Goal: Task Accomplishment & Management: Complete application form

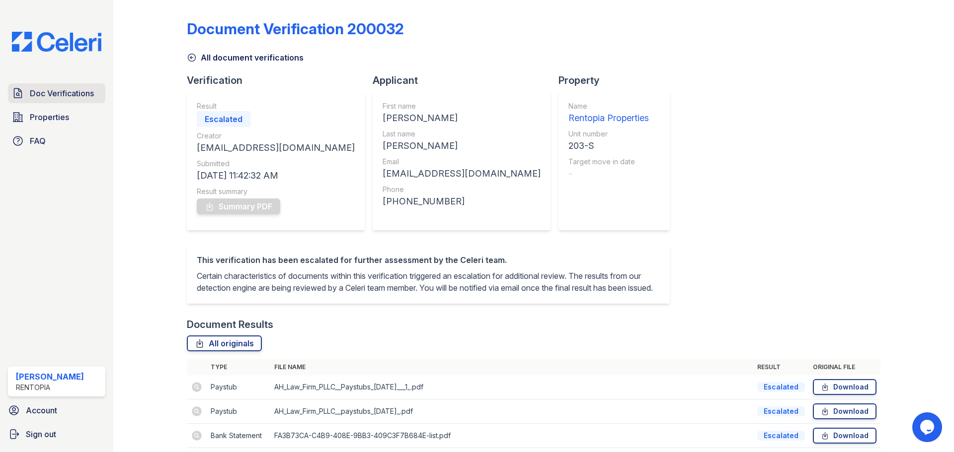
click at [53, 93] on span "Doc Verifications" at bounding box center [62, 93] width 64 height 12
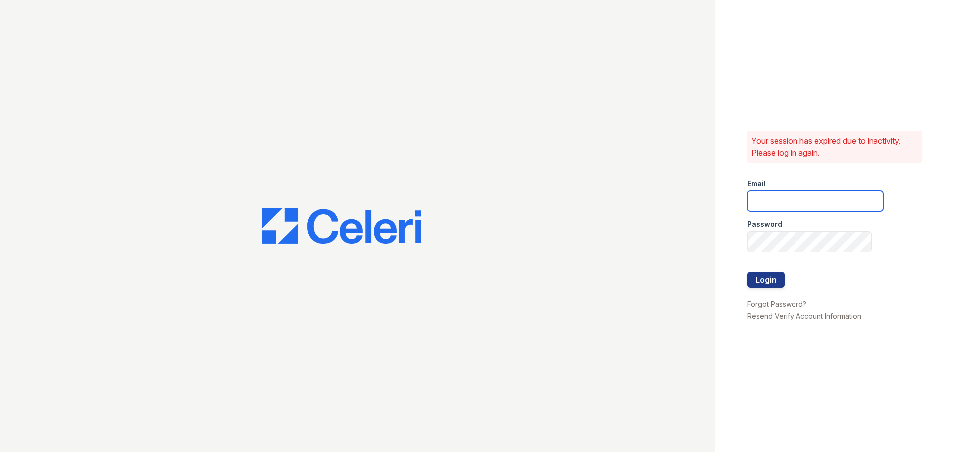
type input "tai@rentopiagroup.com"
click at [772, 282] on button "Login" at bounding box center [765, 280] width 37 height 16
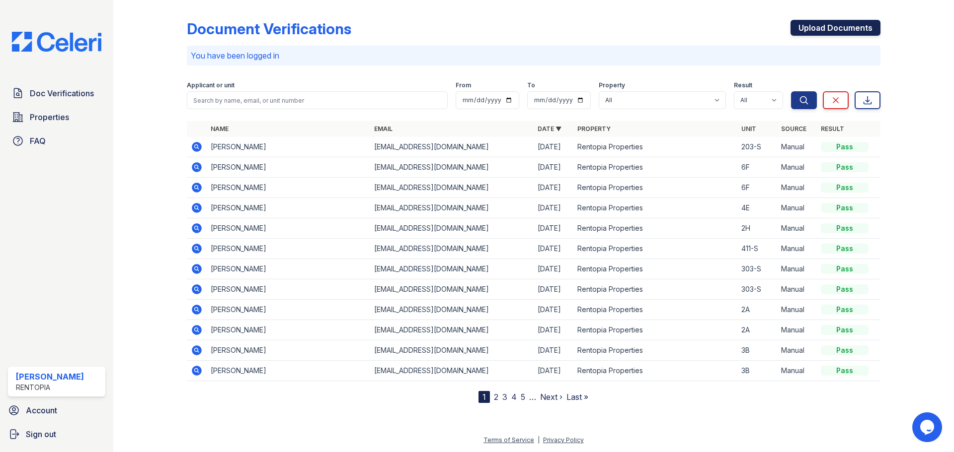
click at [838, 28] on link "Upload Documents" at bounding box center [835, 28] width 90 height 16
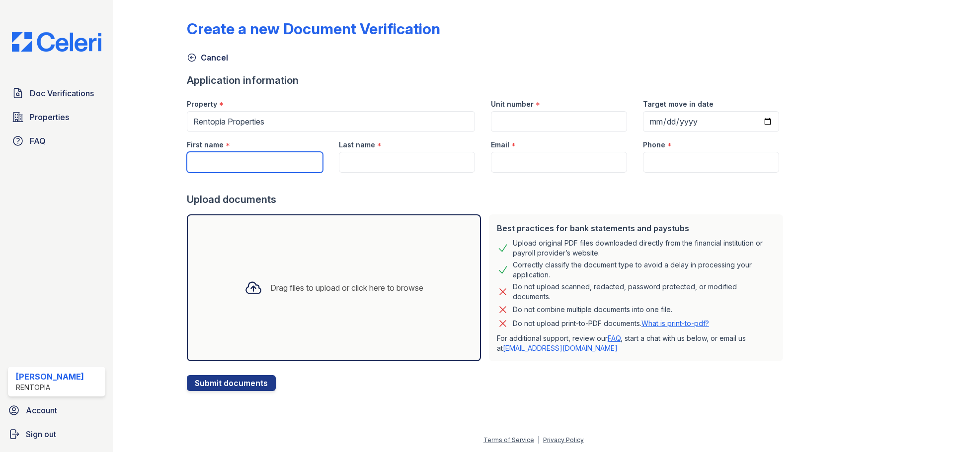
click at [291, 157] on input "First name" at bounding box center [255, 162] width 136 height 21
paste input "Abu Mohiuddin"
drag, startPoint x: 264, startPoint y: 161, endPoint x: 213, endPoint y: 165, distance: 51.8
click at [213, 165] on input "Abu Mohiuddin" at bounding box center [255, 162] width 136 height 21
type input "Abu"
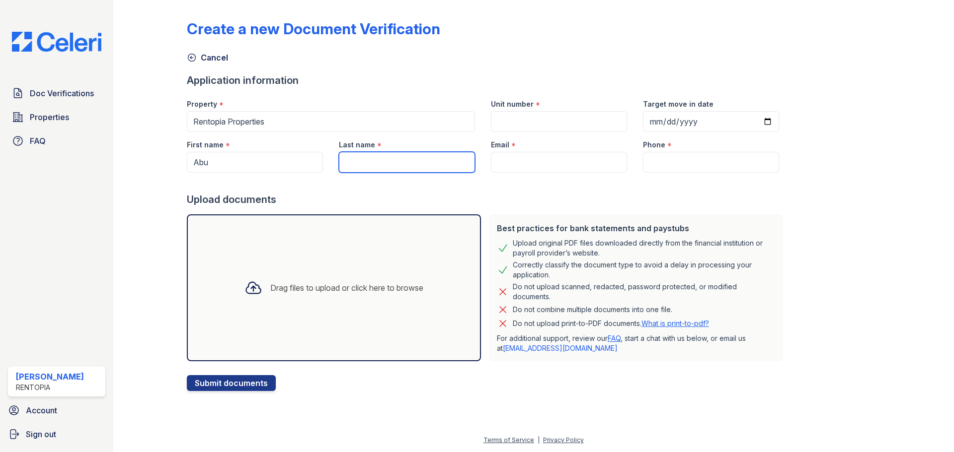
click at [406, 157] on input "Last name" at bounding box center [407, 162] width 136 height 21
paste input "Mohiuddin"
type input "Mohiuddin"
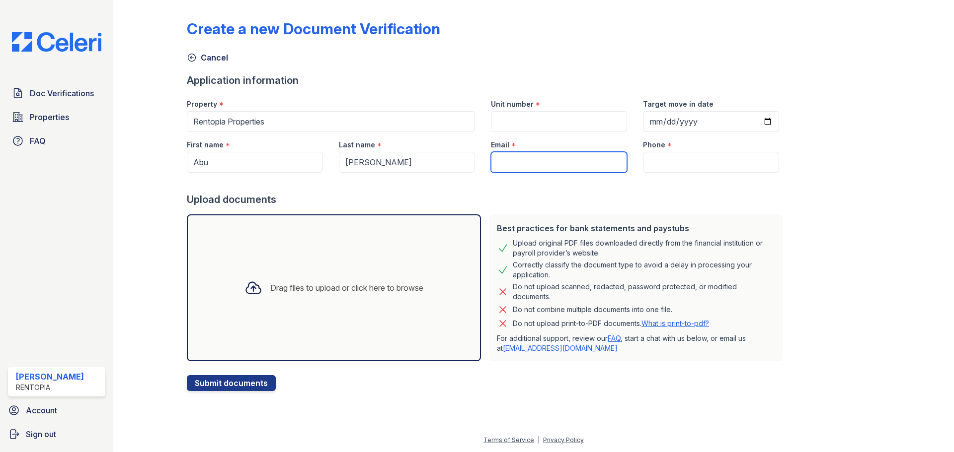
click at [536, 167] on input "Email" at bounding box center [559, 162] width 136 height 21
click at [576, 165] on input "Email" at bounding box center [559, 162] width 136 height 21
type input "[EMAIL_ADDRESS][DOMAIN_NAME]"
type input "9172021817"
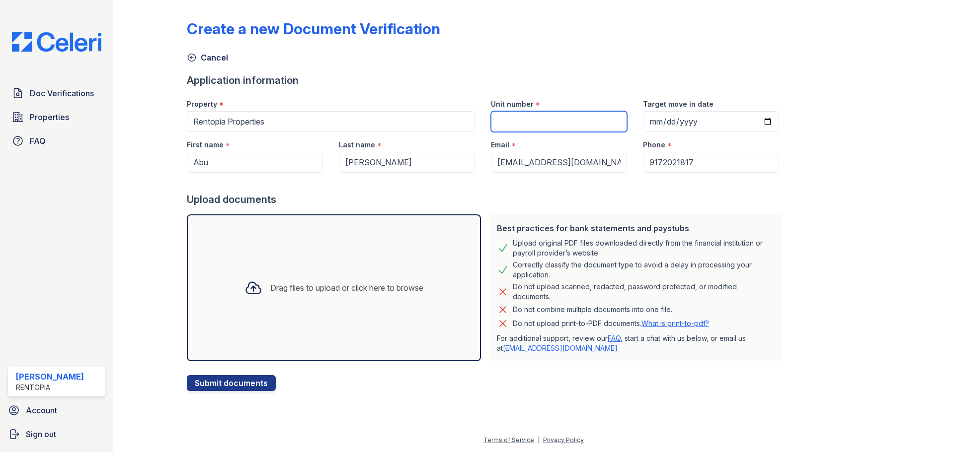
click at [546, 126] on input "Unit number" at bounding box center [559, 121] width 136 height 21
type input "6F"
click at [322, 281] on div "Drag files to upload or click here to browse" at bounding box center [333, 288] width 195 height 34
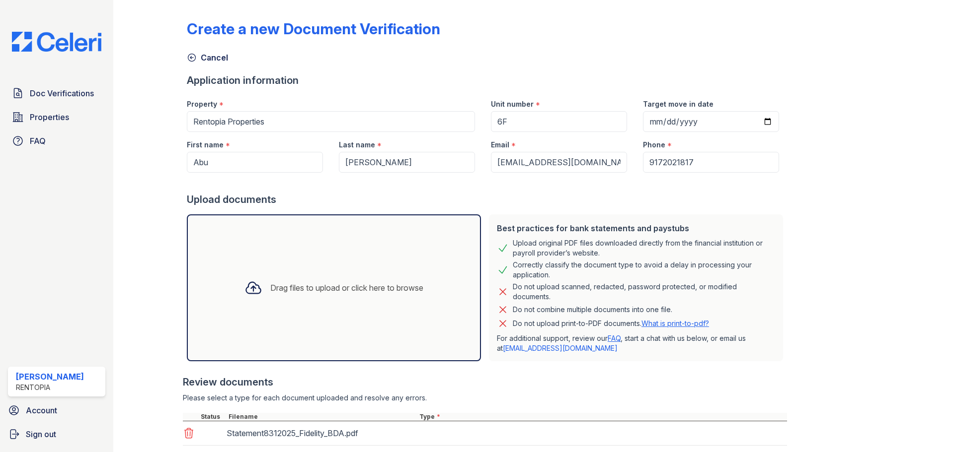
scroll to position [248, 0]
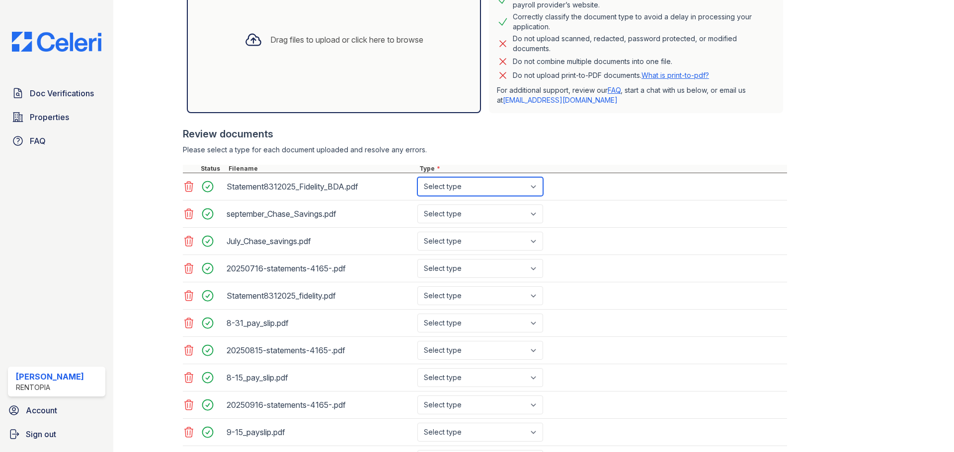
click at [478, 189] on select "Select type Paystub Bank Statement Offer Letter Tax Documents Benefit Award Let…" at bounding box center [480, 186] width 126 height 19
select select "bank_statement"
click at [417, 177] on select "Select type Paystub Bank Statement Offer Letter Tax Documents Benefit Award Let…" at bounding box center [480, 186] width 126 height 19
click at [467, 218] on select "Select type Paystub Bank Statement Offer Letter Tax Documents Benefit Award Let…" at bounding box center [480, 214] width 126 height 19
select select "bank_statement"
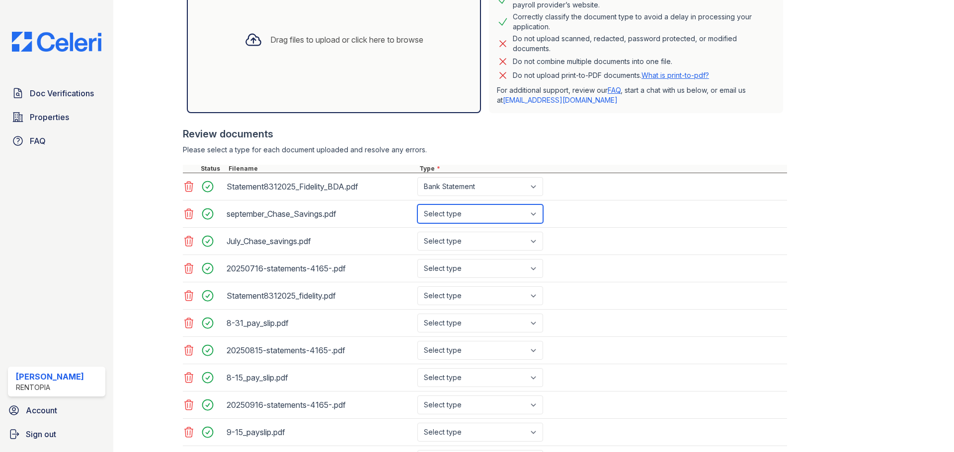
click at [417, 205] on select "Select type Paystub Bank Statement Offer Letter Tax Documents Benefit Award Let…" at bounding box center [480, 214] width 126 height 19
drag, startPoint x: 458, startPoint y: 242, endPoint x: 458, endPoint y: 250, distance: 7.5
click at [458, 242] on select "Select type Paystub Bank Statement Offer Letter Tax Documents Benefit Award Let…" at bounding box center [480, 241] width 126 height 19
select select "bank_statement"
click at [417, 232] on select "Select type Paystub Bank Statement Offer Letter Tax Documents Benefit Award Let…" at bounding box center [480, 241] width 126 height 19
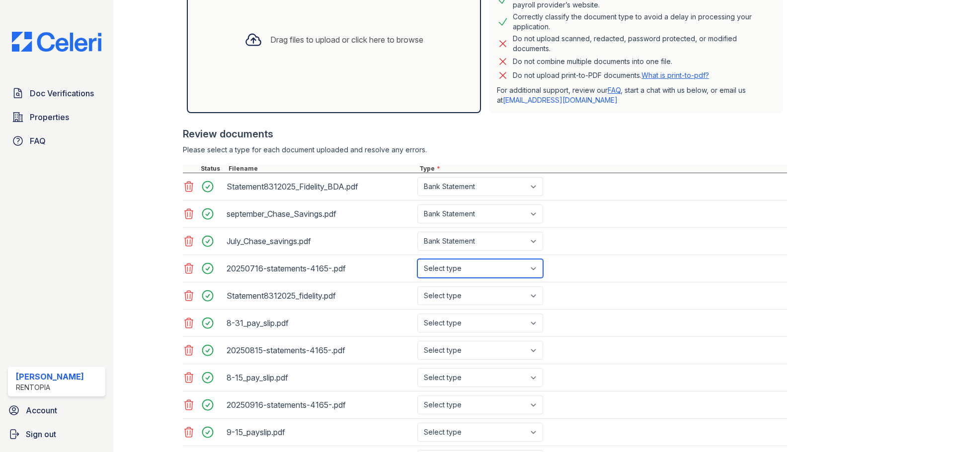
click at [457, 277] on select "Select type Paystub Bank Statement Offer Letter Tax Documents Benefit Award Let…" at bounding box center [480, 268] width 126 height 19
select select "bank_statement"
click at [417, 259] on select "Select type Paystub Bank Statement Offer Letter Tax Documents Benefit Award Let…" at bounding box center [480, 268] width 126 height 19
click at [459, 295] on select "Select type Paystub Bank Statement Offer Letter Tax Documents Benefit Award Let…" at bounding box center [480, 296] width 126 height 19
select select "bank_statement"
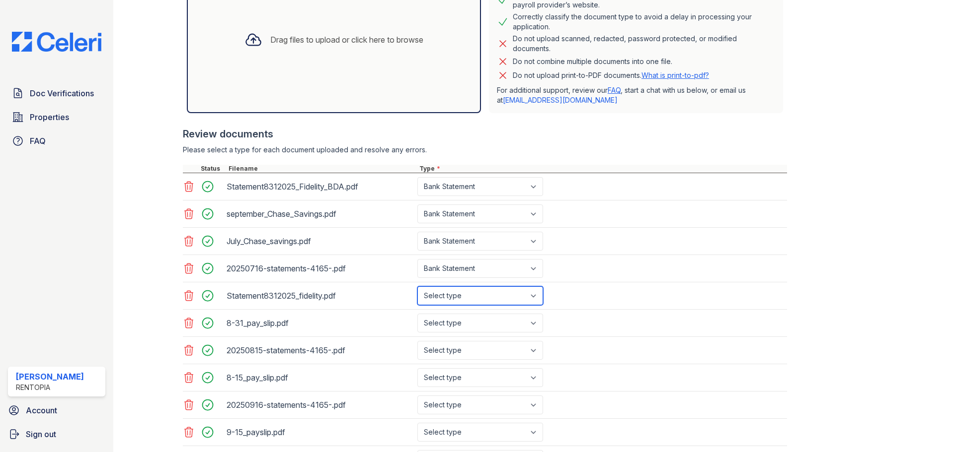
click at [417, 287] on select "Select type Paystub Bank Statement Offer Letter Tax Documents Benefit Award Let…" at bounding box center [480, 296] width 126 height 19
click at [461, 327] on select "Select type Paystub Bank Statement Offer Letter Tax Documents Benefit Award Let…" at bounding box center [480, 323] width 126 height 19
select select "paystub"
click at [417, 314] on select "Select type Paystub Bank Statement Offer Letter Tax Documents Benefit Award Let…" at bounding box center [480, 323] width 126 height 19
click at [463, 353] on select "Select type Paystub Bank Statement Offer Letter Tax Documents Benefit Award Let…" at bounding box center [480, 350] width 126 height 19
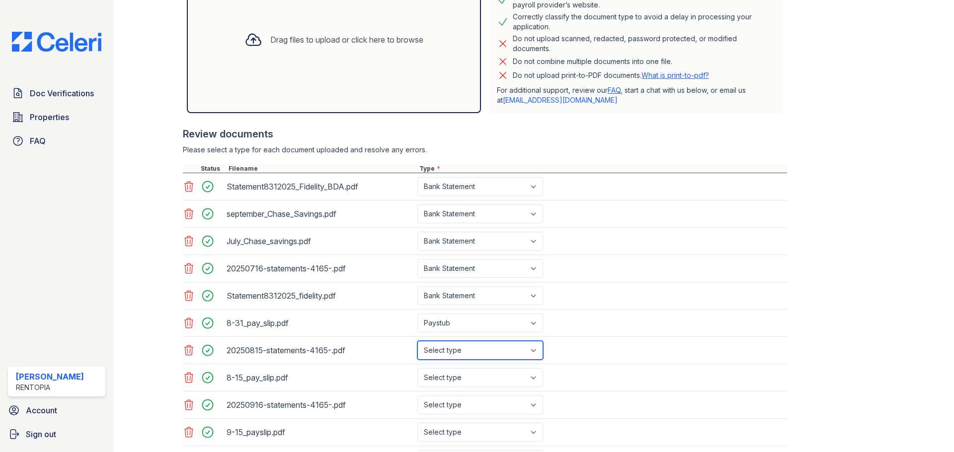
select select "bank_statement"
click at [417, 341] on select "Select type Paystub Bank Statement Offer Letter Tax Documents Benefit Award Let…" at bounding box center [480, 350] width 126 height 19
click at [452, 383] on select "Select type Paystub Bank Statement Offer Letter Tax Documents Benefit Award Let…" at bounding box center [480, 378] width 126 height 19
select select "paystub"
click at [417, 369] on select "Select type Paystub Bank Statement Offer Letter Tax Documents Benefit Award Let…" at bounding box center [480, 378] width 126 height 19
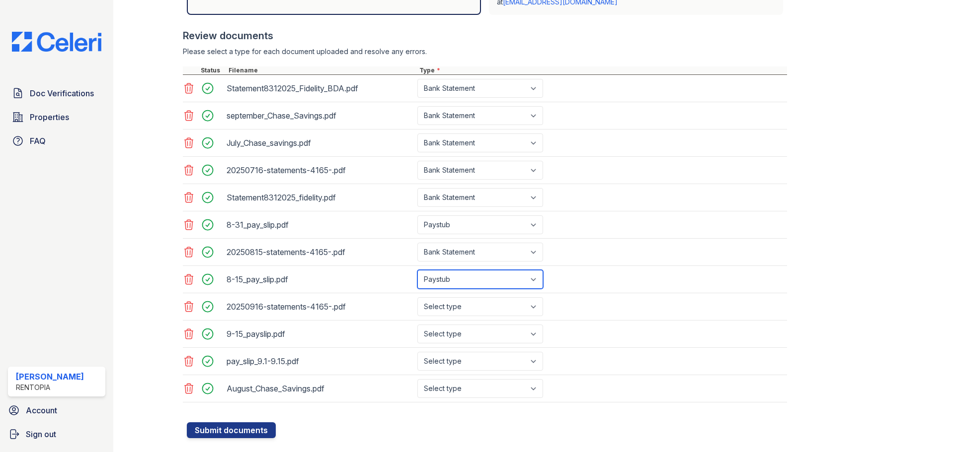
scroll to position [348, 0]
click at [457, 316] on div "20250916-statements-4165-.pdf Select type Paystub Bank Statement Offer Letter T…" at bounding box center [485, 306] width 604 height 27
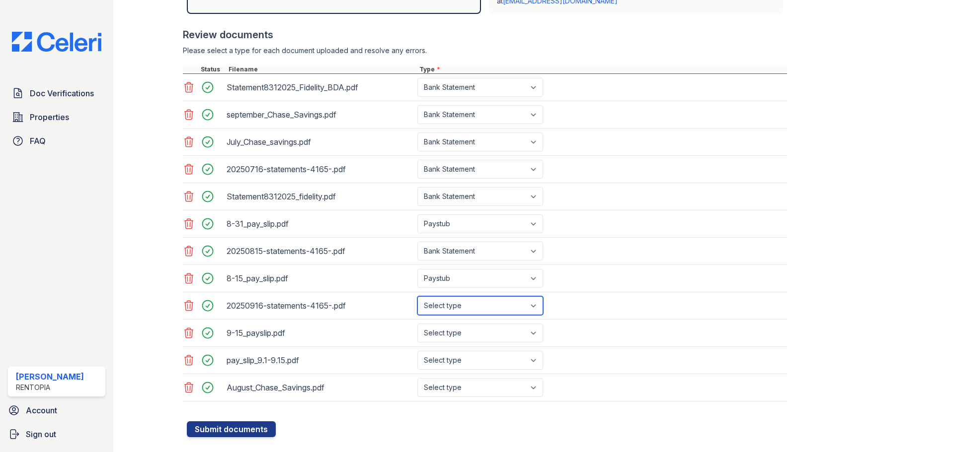
click at [463, 306] on select "Select type Paystub Bank Statement Offer Letter Tax Documents Benefit Award Let…" at bounding box center [480, 306] width 126 height 19
select select "bank_statement"
click at [417, 297] on select "Select type Paystub Bank Statement Offer Letter Tax Documents Benefit Award Let…" at bounding box center [480, 306] width 126 height 19
click at [450, 338] on select "Select type Paystub Bank Statement Offer Letter Tax Documents Benefit Award Let…" at bounding box center [480, 333] width 126 height 19
select select "paystub"
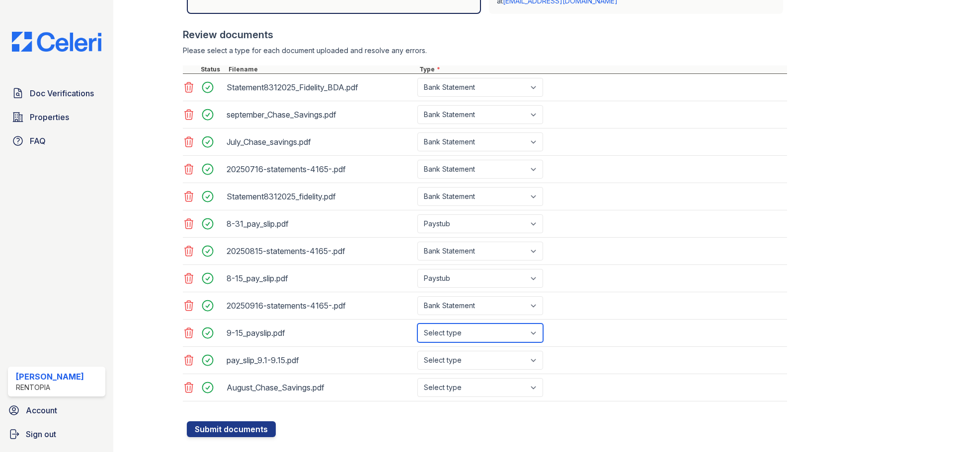
click at [417, 324] on select "Select type Paystub Bank Statement Offer Letter Tax Documents Benefit Award Let…" at bounding box center [480, 333] width 126 height 19
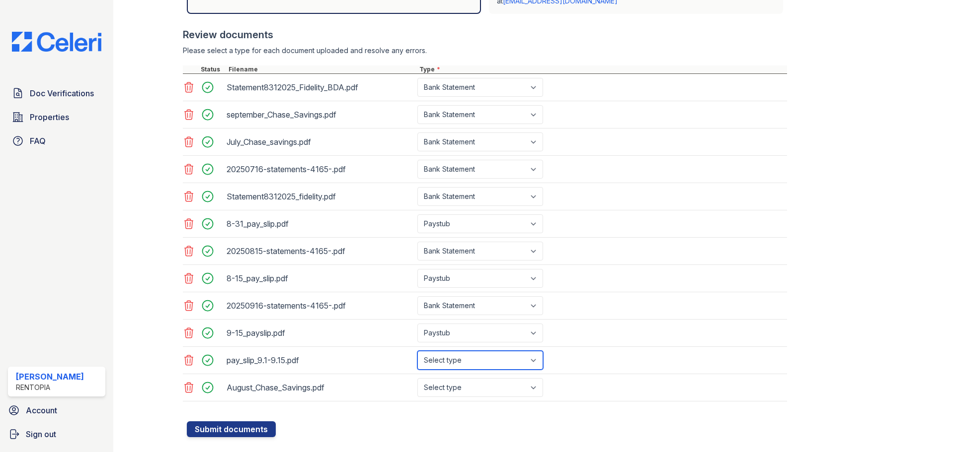
click at [449, 357] on select "Select type Paystub Bank Statement Offer Letter Tax Documents Benefit Award Let…" at bounding box center [480, 360] width 126 height 19
select select "paystub"
click at [417, 351] on select "Select type Paystub Bank Statement Offer Letter Tax Documents Benefit Award Let…" at bounding box center [480, 360] width 126 height 19
click at [456, 390] on select "Select type Paystub Bank Statement Offer Letter Tax Documents Benefit Award Let…" at bounding box center [480, 387] width 126 height 19
select select "bank_statement"
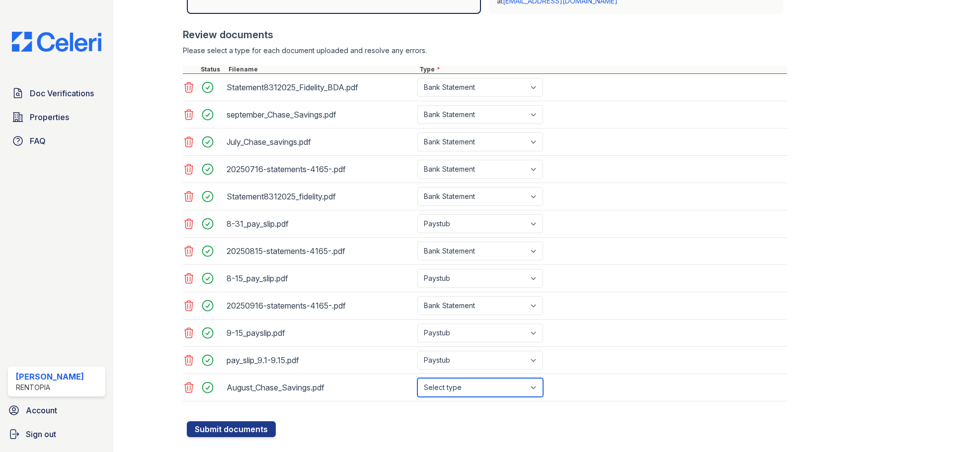
click at [417, 378] on select "Select type Paystub Bank Statement Offer Letter Tax Documents Benefit Award Let…" at bounding box center [480, 387] width 126 height 19
drag, startPoint x: 232, startPoint y: 431, endPoint x: 223, endPoint y: 333, distance: 97.8
click at [231, 431] on button "Submit documents" at bounding box center [231, 430] width 89 height 16
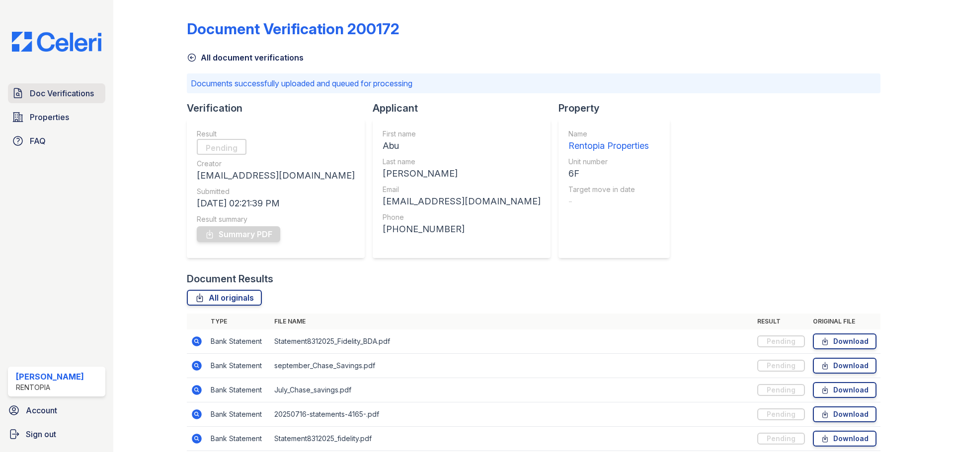
click at [56, 89] on span "Doc Verifications" at bounding box center [62, 93] width 64 height 12
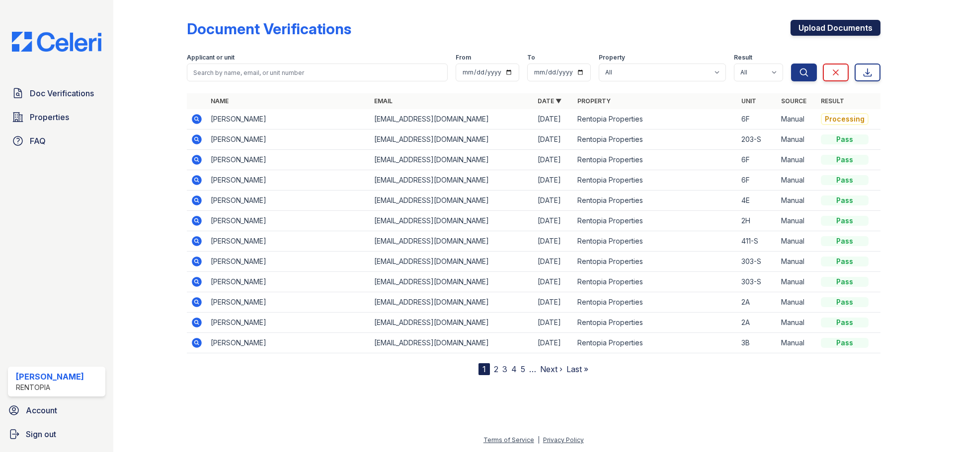
click at [836, 21] on link "Upload Documents" at bounding box center [835, 28] width 90 height 16
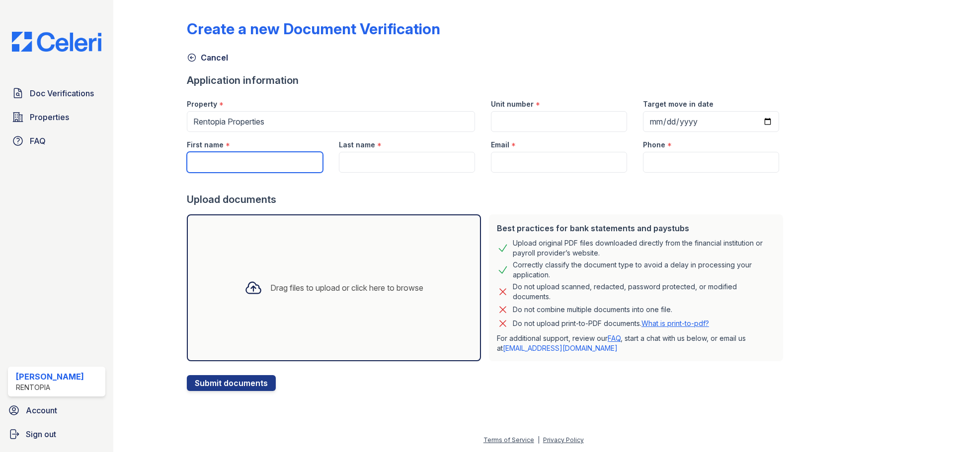
click at [259, 155] on input "First name" at bounding box center [255, 162] width 136 height 21
paste input "Shamina Haque"
drag, startPoint x: 264, startPoint y: 158, endPoint x: 227, endPoint y: 162, distance: 37.0
click at [227, 162] on input "Shamina Haque" at bounding box center [255, 162] width 136 height 21
type input "Shamina"
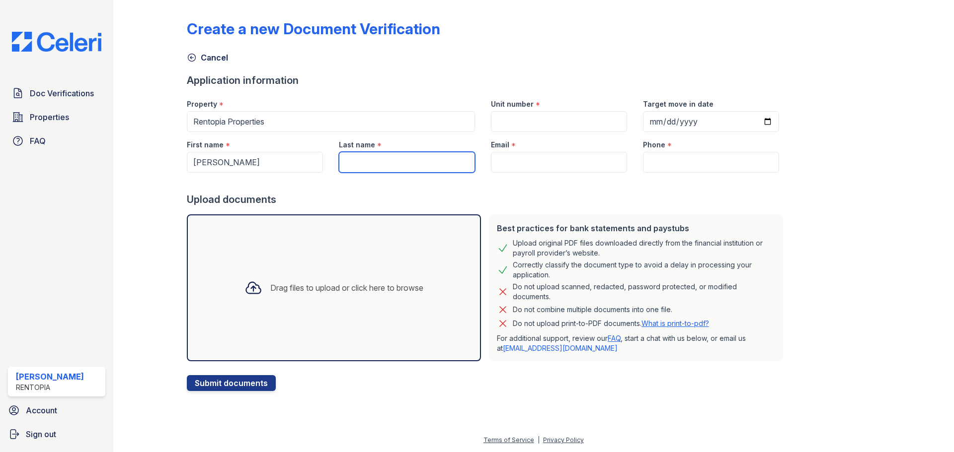
click at [392, 163] on input "Last name" at bounding box center [407, 162] width 136 height 21
paste input "Haque"
type input "Haque"
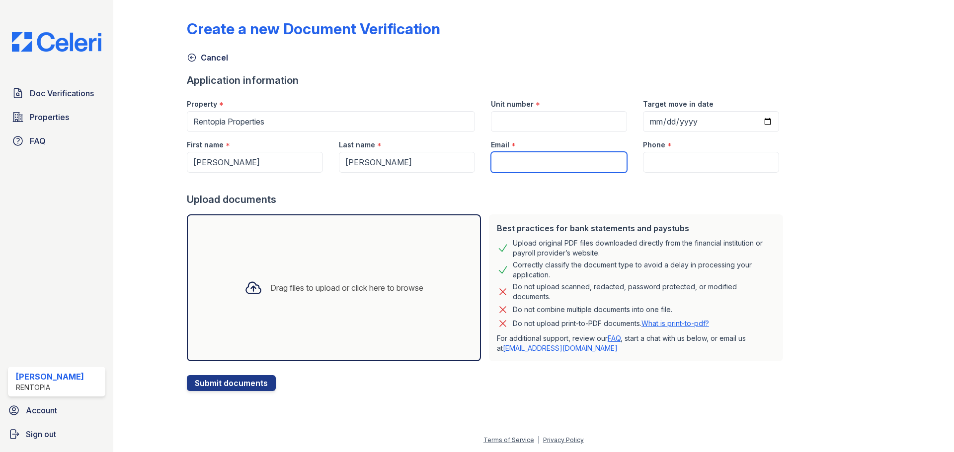
click at [528, 162] on input "Email" at bounding box center [559, 162] width 136 height 21
type input "[EMAIL_ADDRESS][DOMAIN_NAME]"
type input "9172021817"
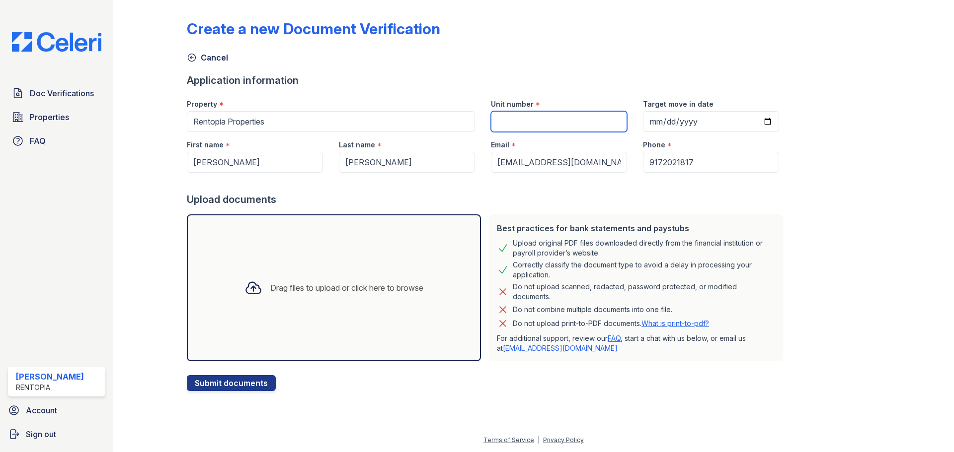
click at [554, 119] on input "Unit number" at bounding box center [559, 121] width 136 height 21
type input "6F"
click at [338, 308] on div "Drag files to upload or click here to browse" at bounding box center [334, 288] width 294 height 147
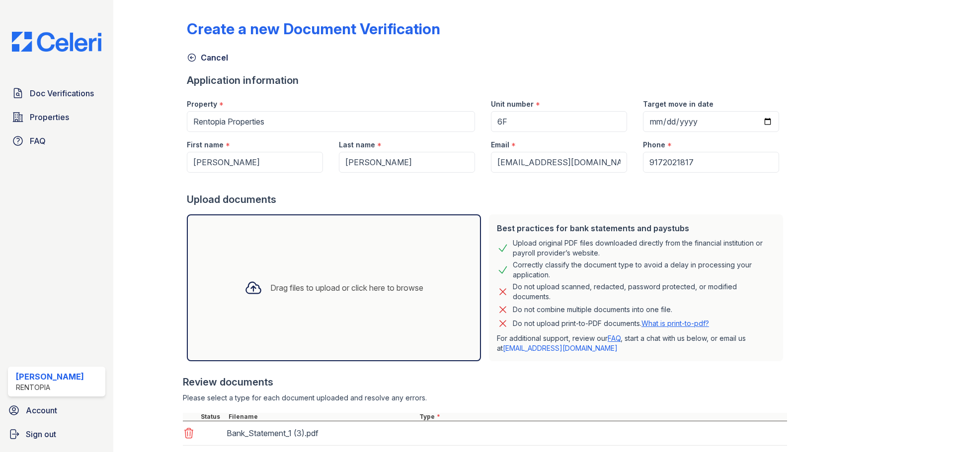
scroll to position [112, 0]
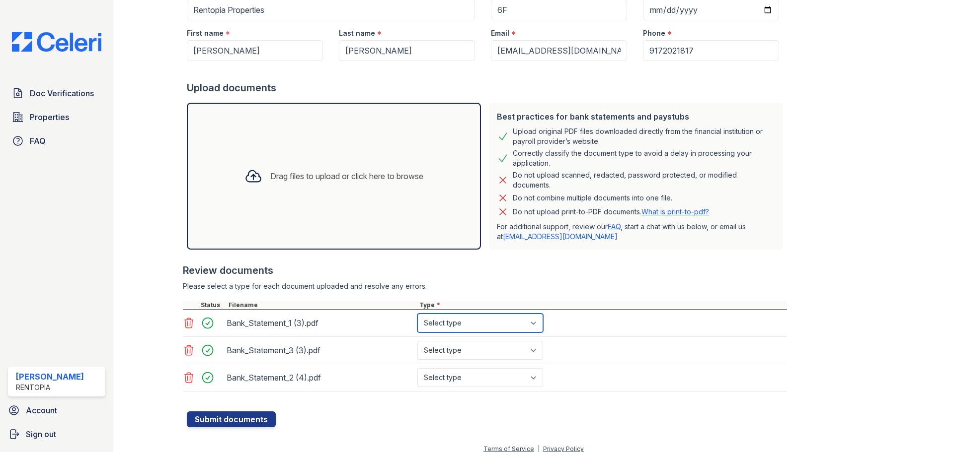
click at [447, 317] on select "Select type Paystub Bank Statement Offer Letter Tax Documents Benefit Award Let…" at bounding box center [480, 323] width 126 height 19
select select "bank_statement"
click at [417, 314] on select "Select type Paystub Bank Statement Offer Letter Tax Documents Benefit Award Let…" at bounding box center [480, 323] width 126 height 19
click at [445, 346] on select "Select type Paystub Bank Statement Offer Letter Tax Documents Benefit Award Let…" at bounding box center [480, 350] width 126 height 19
select select "bank_statement"
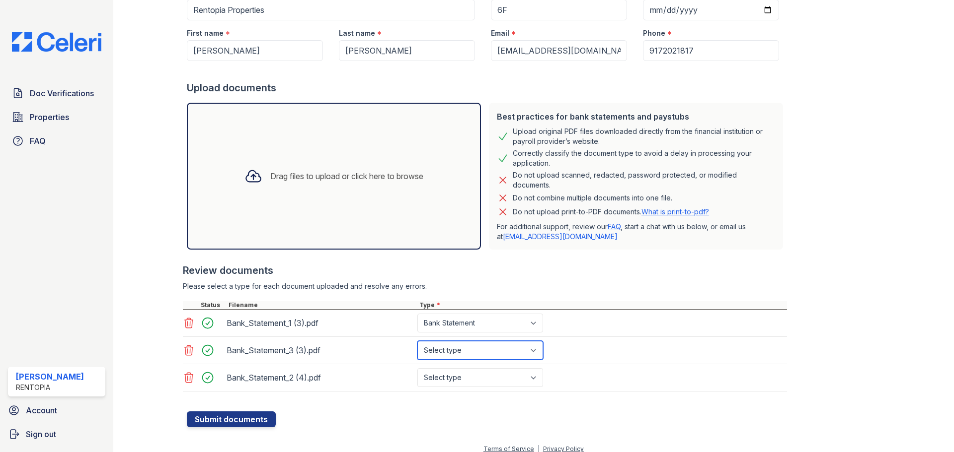
click at [417, 341] on select "Select type Paystub Bank Statement Offer Letter Tax Documents Benefit Award Let…" at bounding box center [480, 350] width 126 height 19
click at [451, 381] on select "Select type Paystub Bank Statement Offer Letter Tax Documents Benefit Award Let…" at bounding box center [480, 378] width 126 height 19
select select "bank_statement"
click at [417, 369] on select "Select type Paystub Bank Statement Offer Letter Tax Documents Benefit Award Let…" at bounding box center [480, 378] width 126 height 19
click at [235, 417] on button "Submit documents" at bounding box center [231, 420] width 89 height 16
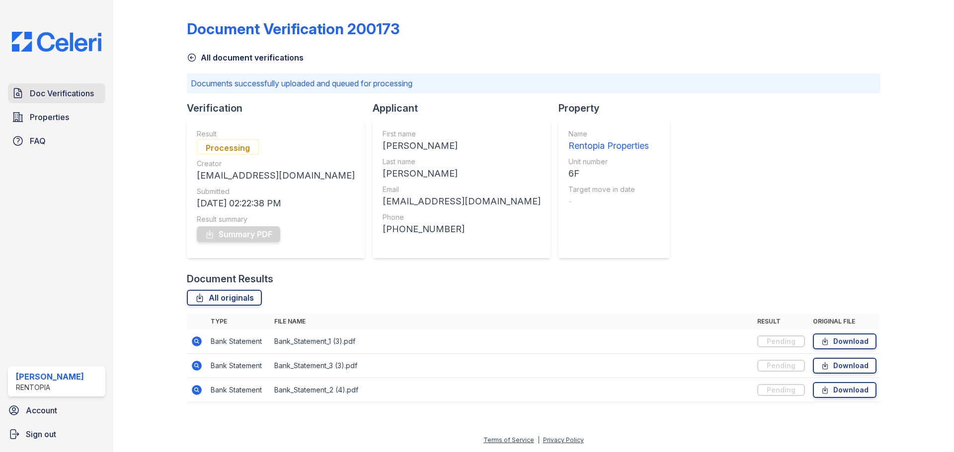
click at [57, 91] on span "Doc Verifications" at bounding box center [62, 93] width 64 height 12
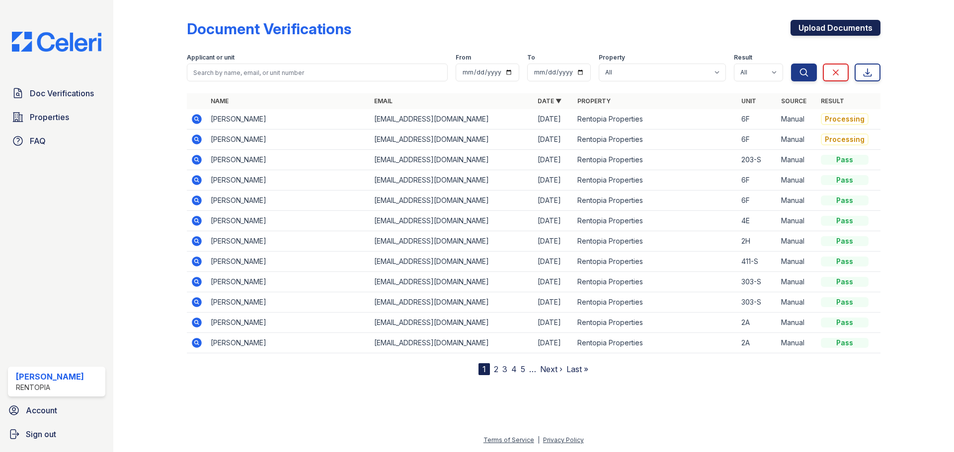
click at [849, 30] on link "Upload Documents" at bounding box center [835, 28] width 90 height 16
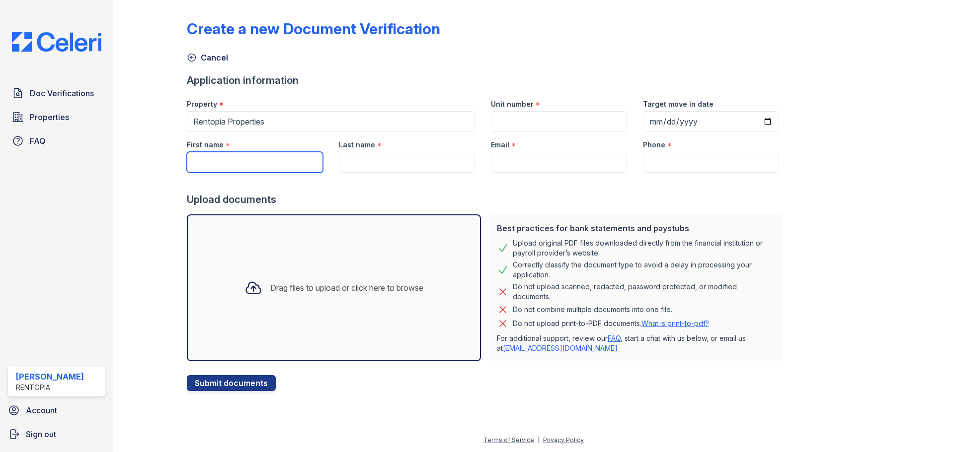
click at [261, 161] on input "First name" at bounding box center [255, 162] width 136 height 21
paste input "Aaron Harewood"
drag, startPoint x: 266, startPoint y: 164, endPoint x: 219, endPoint y: 163, distance: 46.7
click at [219, 163] on input "Aaron Harewood" at bounding box center [255, 162] width 136 height 21
type input "[PERSON_NAME]"
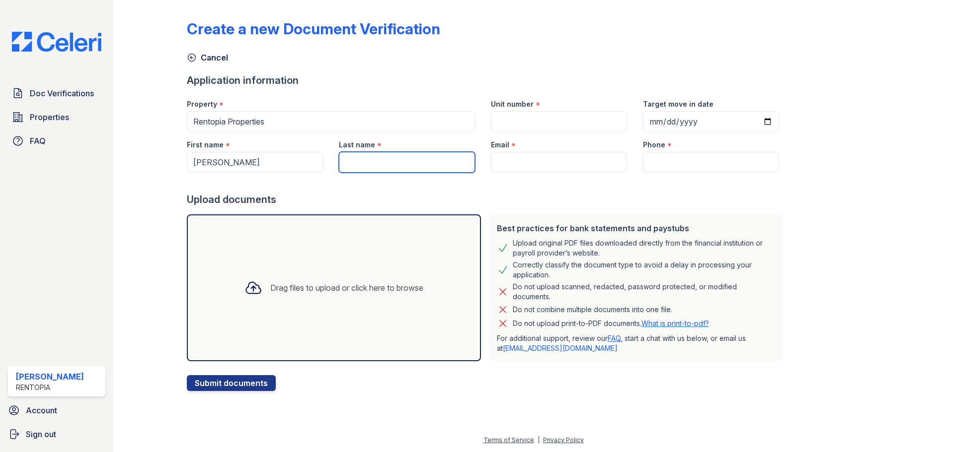
click at [347, 164] on input "Last name" at bounding box center [407, 162] width 136 height 21
paste input "Harewood"
type input "Harewood"
drag, startPoint x: 522, startPoint y: 162, endPoint x: 529, endPoint y: 162, distance: 7.0
click at [522, 162] on input "Email" at bounding box center [559, 162] width 136 height 21
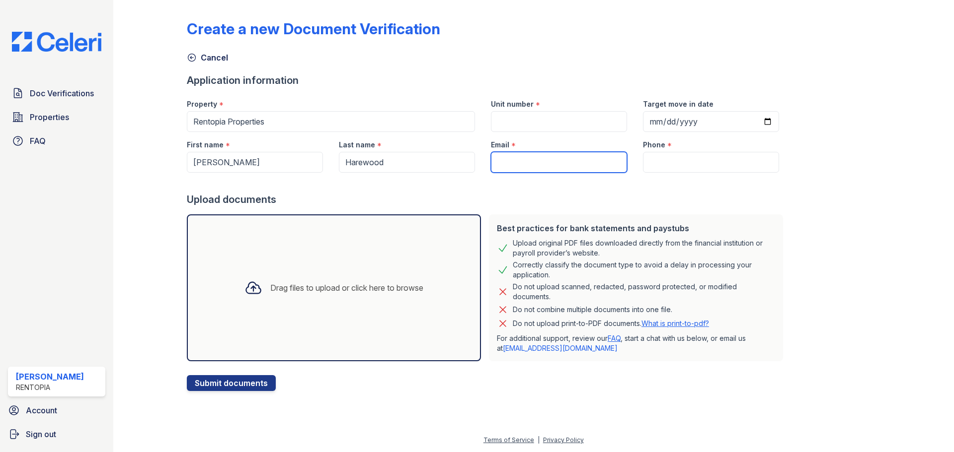
type input "[EMAIL_ADDRESS][DOMAIN_NAME]"
type input "9172021817"
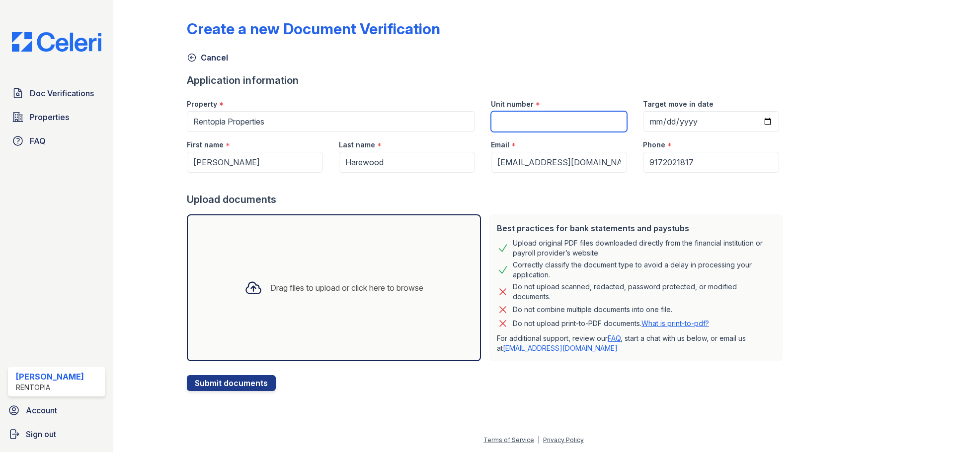
click at [537, 123] on input "Unit number" at bounding box center [559, 121] width 136 height 21
type input "6F"
click at [292, 273] on div "Drag files to upload or click here to browse" at bounding box center [333, 288] width 195 height 34
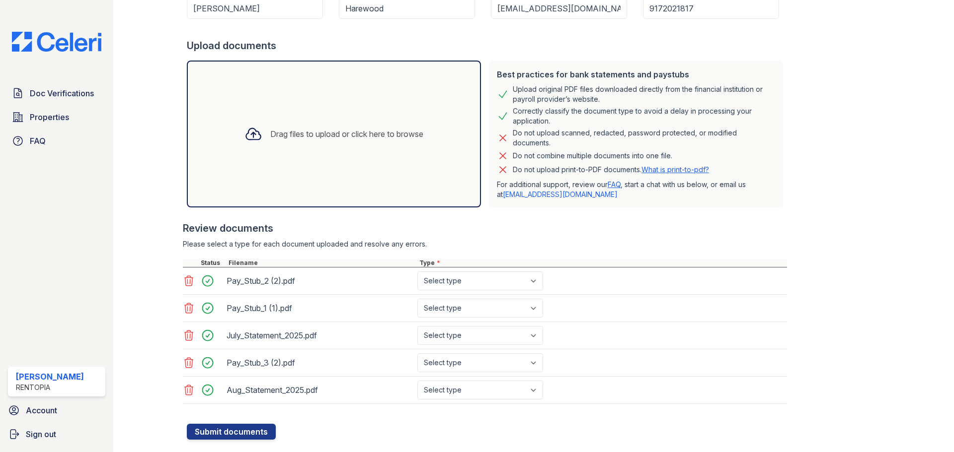
scroll to position [175, 0]
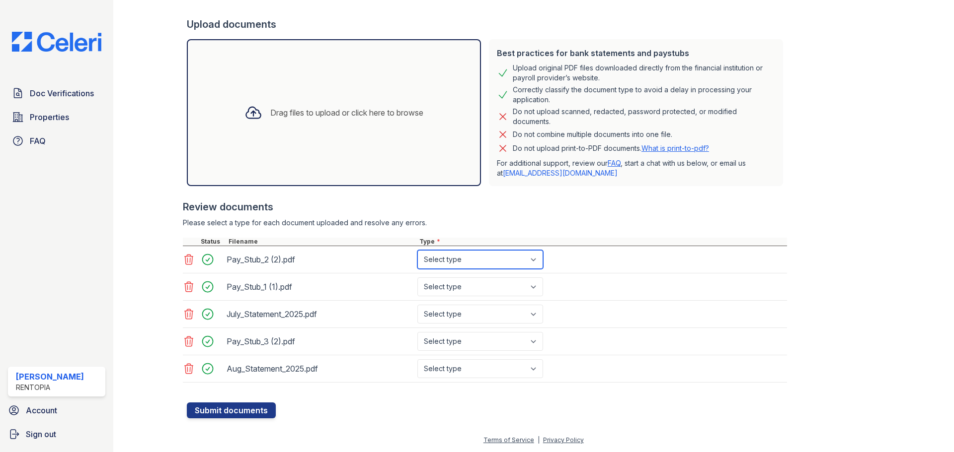
click at [479, 264] on select "Select type Paystub Bank Statement Offer Letter Tax Documents Benefit Award Let…" at bounding box center [480, 259] width 126 height 19
select select "paystub"
click at [417, 250] on select "Select type Paystub Bank Statement Offer Letter Tax Documents Benefit Award Let…" at bounding box center [480, 259] width 126 height 19
click at [475, 290] on select "Select type Paystub Bank Statement Offer Letter Tax Documents Benefit Award Let…" at bounding box center [480, 287] width 126 height 19
click at [417, 278] on select "Select type Paystub Bank Statement Offer Letter Tax Documents Benefit Award Let…" at bounding box center [480, 287] width 126 height 19
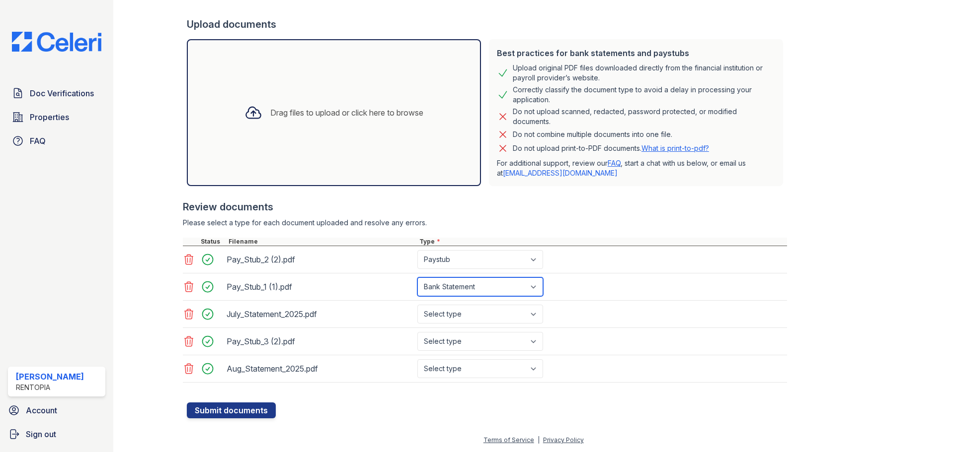
click at [464, 291] on select "Select type Paystub Bank Statement Offer Letter Tax Documents Benefit Award Let…" at bounding box center [480, 287] width 126 height 19
select select "paystub"
click at [417, 278] on select "Select type Paystub Bank Statement Offer Letter Tax Documents Benefit Award Let…" at bounding box center [480, 287] width 126 height 19
click at [459, 315] on select "Select type Paystub Bank Statement Offer Letter Tax Documents Benefit Award Let…" at bounding box center [480, 314] width 126 height 19
select select "bank_statement"
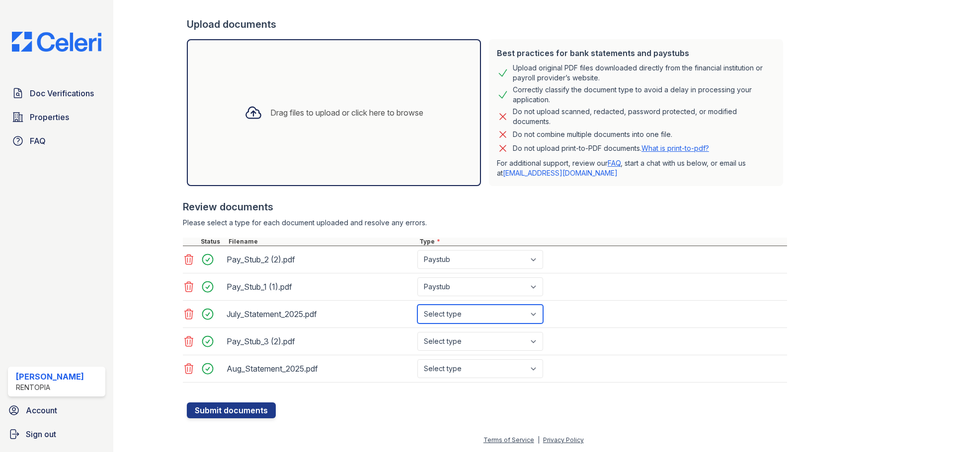
click at [417, 305] on select "Select type Paystub Bank Statement Offer Letter Tax Documents Benefit Award Let…" at bounding box center [480, 314] width 126 height 19
click at [451, 346] on select "Select type Paystub Bank Statement Offer Letter Tax Documents Benefit Award Let…" at bounding box center [480, 341] width 126 height 19
select select "paystub"
click at [417, 332] on select "Select type Paystub Bank Statement Offer Letter Tax Documents Benefit Award Let…" at bounding box center [480, 341] width 126 height 19
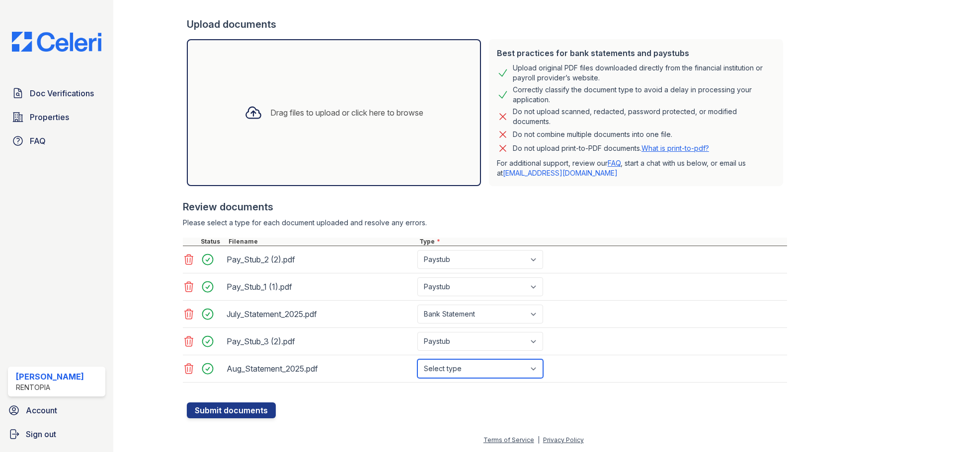
click at [449, 367] on select "Select type Paystub Bank Statement Offer Letter Tax Documents Benefit Award Let…" at bounding box center [480, 369] width 126 height 19
select select "bank_statement"
click at [417, 360] on select "Select type Paystub Bank Statement Offer Letter Tax Documents Benefit Award Let…" at bounding box center [480, 369] width 126 height 19
click at [239, 411] on button "Submit documents" at bounding box center [231, 411] width 89 height 16
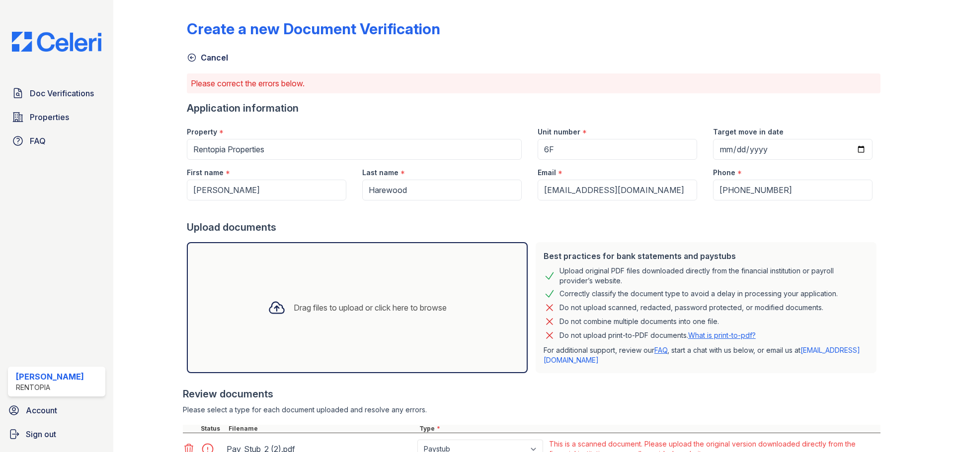
scroll to position [202, 0]
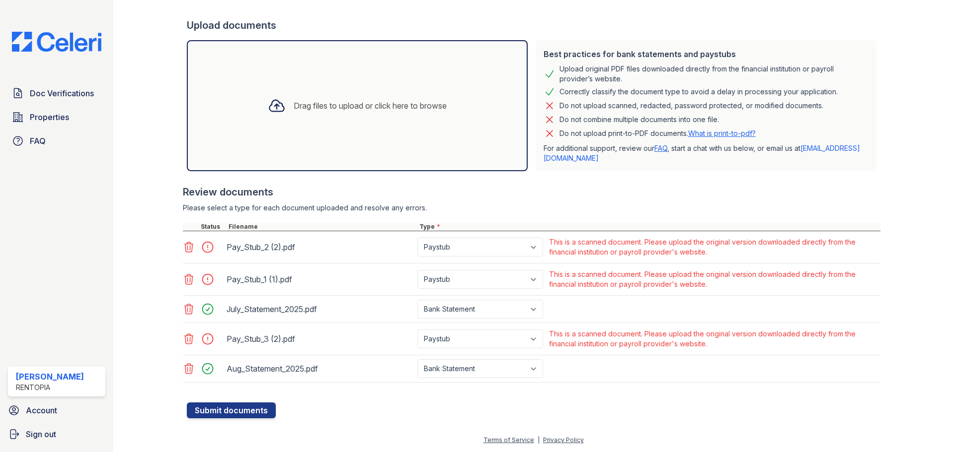
click at [188, 246] on icon at bounding box center [189, 247] width 12 height 12
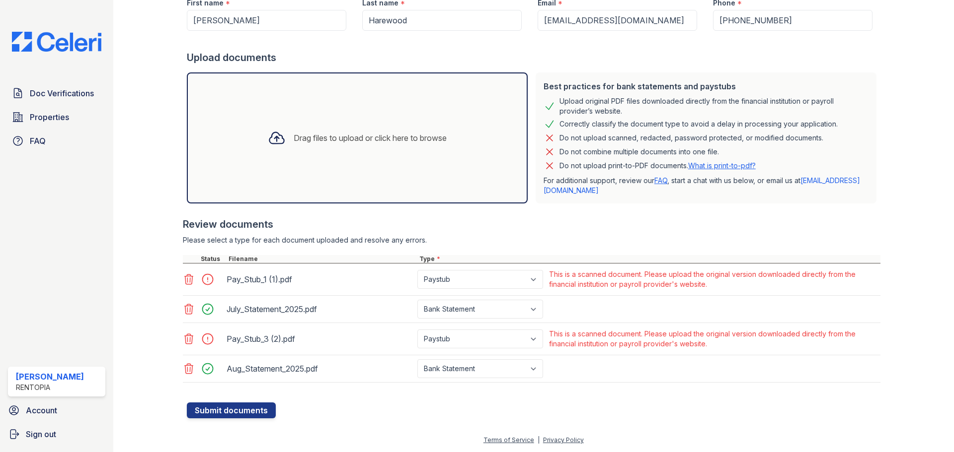
click at [186, 282] on icon at bounding box center [189, 280] width 12 height 12
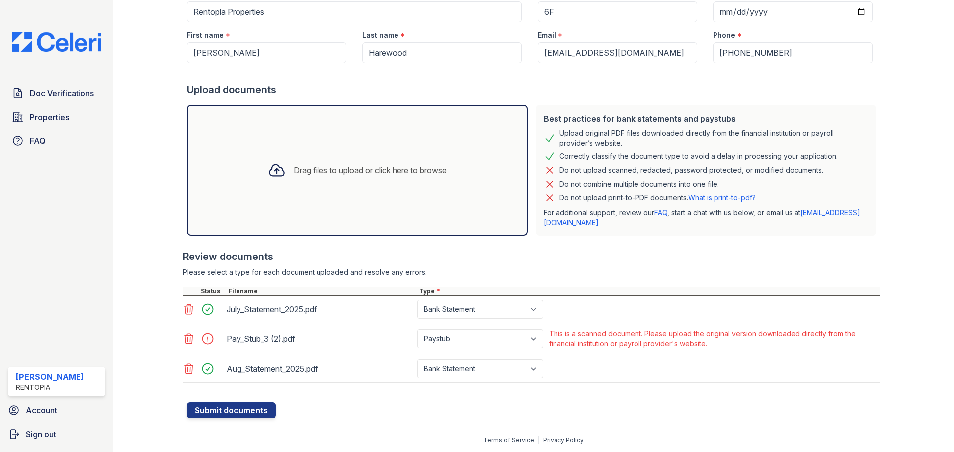
click at [188, 338] on icon at bounding box center [189, 339] width 12 height 12
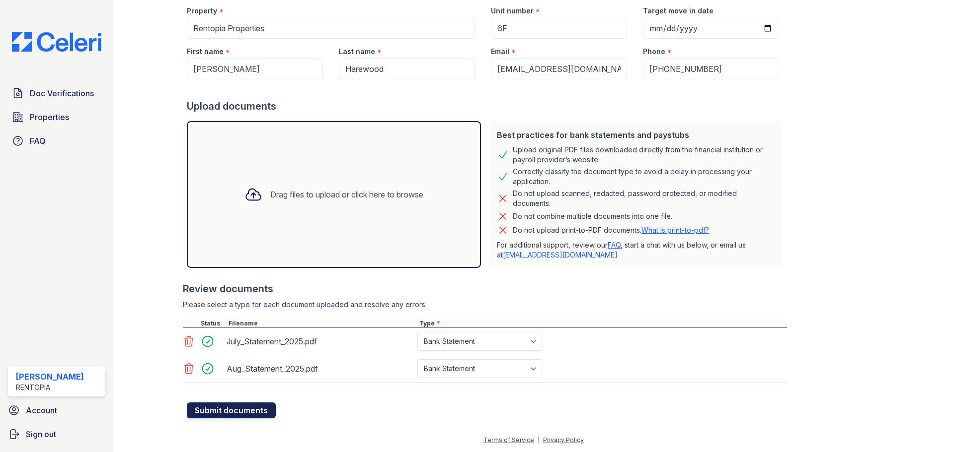
scroll to position [121, 0]
click at [245, 406] on button "Submit documents" at bounding box center [231, 411] width 89 height 16
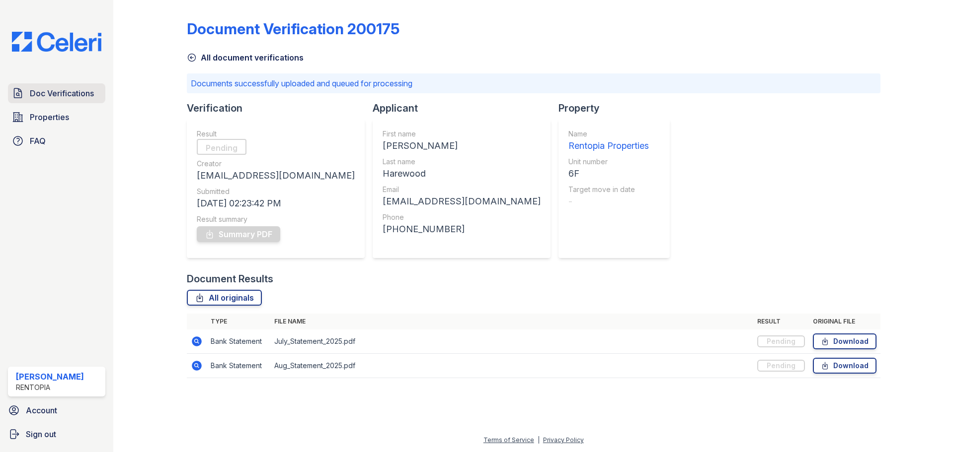
drag, startPoint x: 73, startPoint y: 96, endPoint x: 98, endPoint y: 95, distance: 25.8
click at [74, 96] on span "Doc Verifications" at bounding box center [62, 93] width 64 height 12
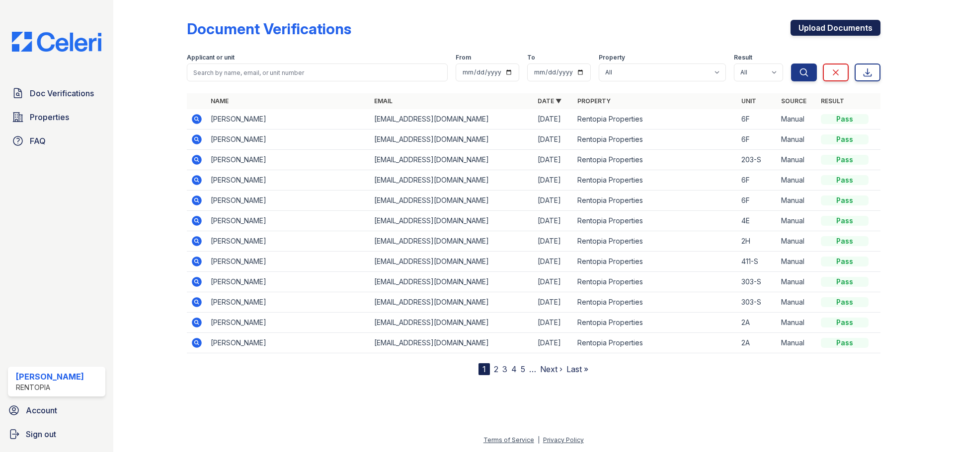
click at [811, 28] on link "Upload Documents" at bounding box center [835, 28] width 90 height 16
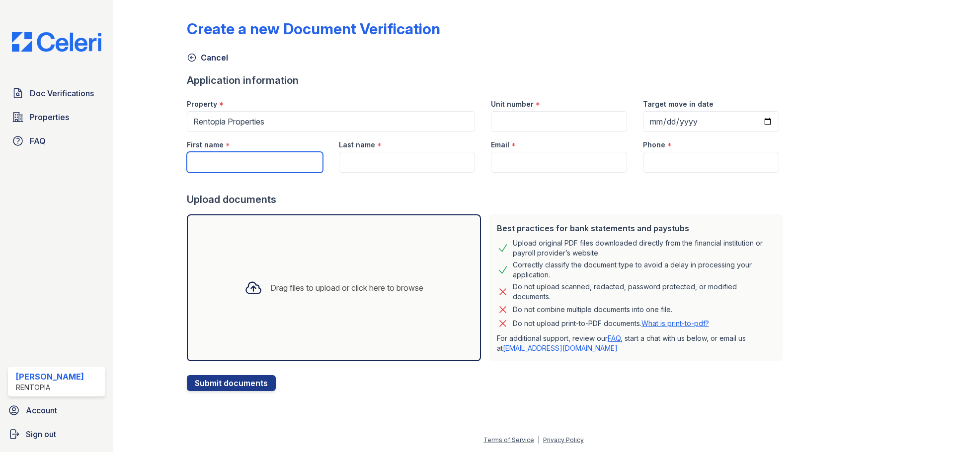
click at [255, 168] on input "First name" at bounding box center [255, 162] width 136 height 21
paste input "Shamanjah Haque"
drag, startPoint x: 276, startPoint y: 163, endPoint x: 238, endPoint y: 162, distance: 37.8
click at [238, 162] on input "Shamanjah Haque" at bounding box center [255, 162] width 136 height 21
type input "Shamanjah"
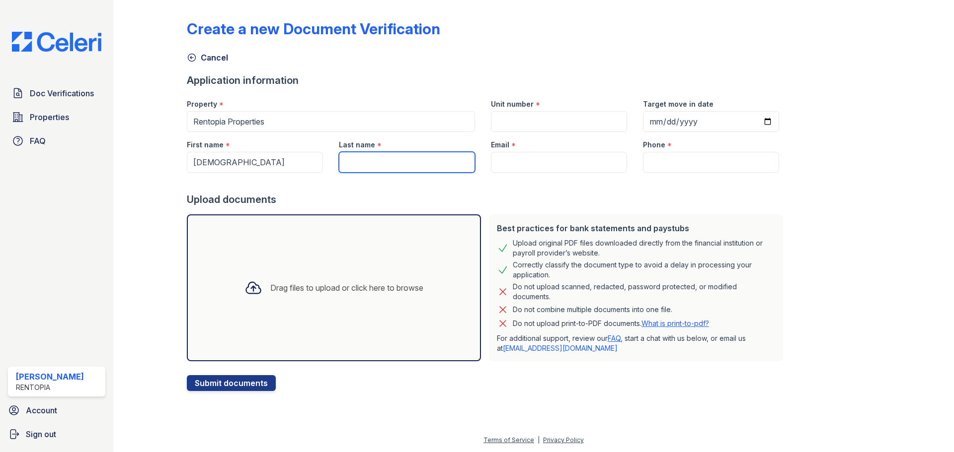
click at [385, 156] on input "Last name" at bounding box center [407, 162] width 136 height 21
paste input "Haque"
type input "Haque"
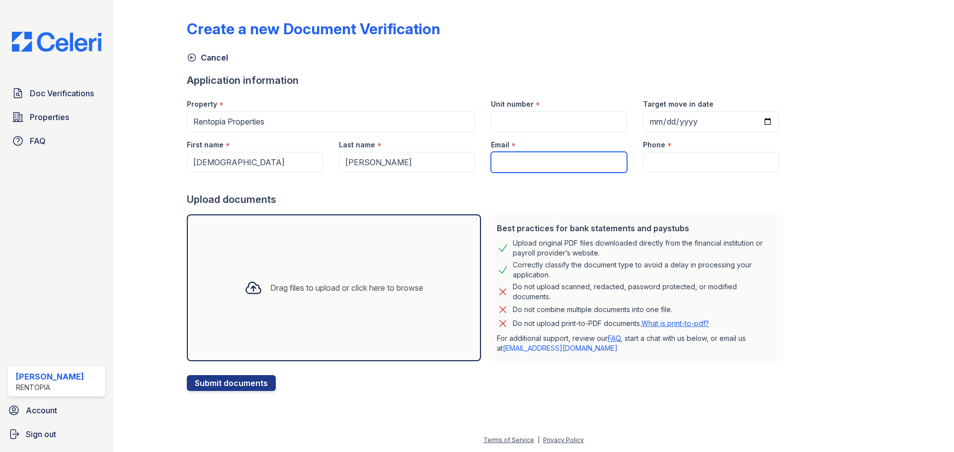
click at [558, 158] on input "Email" at bounding box center [559, 162] width 136 height 21
type input "[EMAIL_ADDRESS][DOMAIN_NAME]"
type input "9172021817"
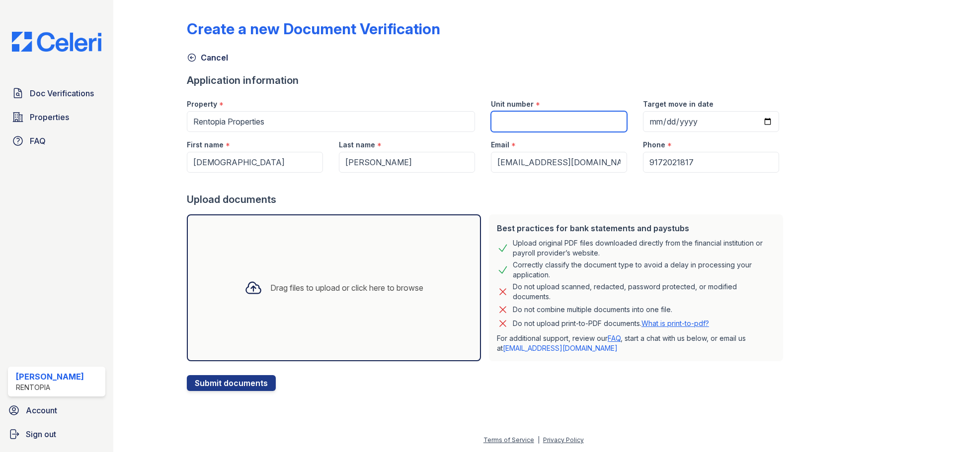
click at [581, 126] on input "Unit number" at bounding box center [559, 121] width 136 height 21
type input "6F"
click at [306, 280] on div "Drag files to upload or click here to browse" at bounding box center [333, 288] width 195 height 34
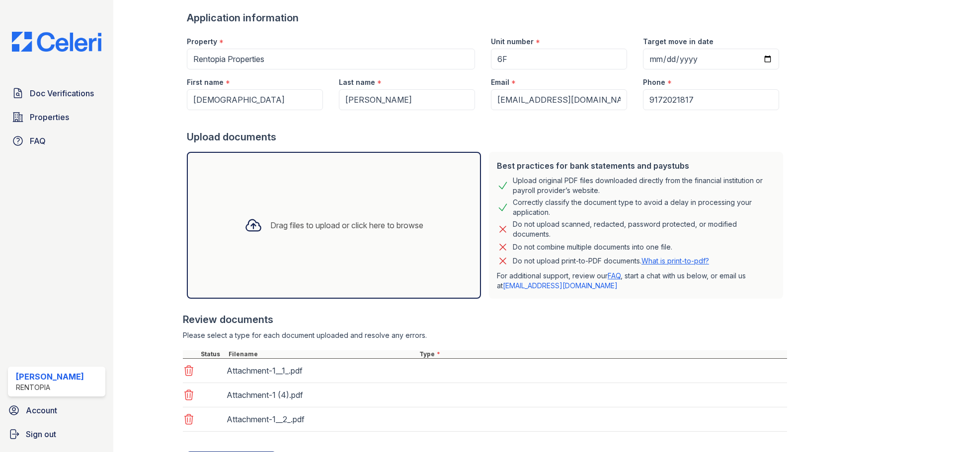
scroll to position [112, 0]
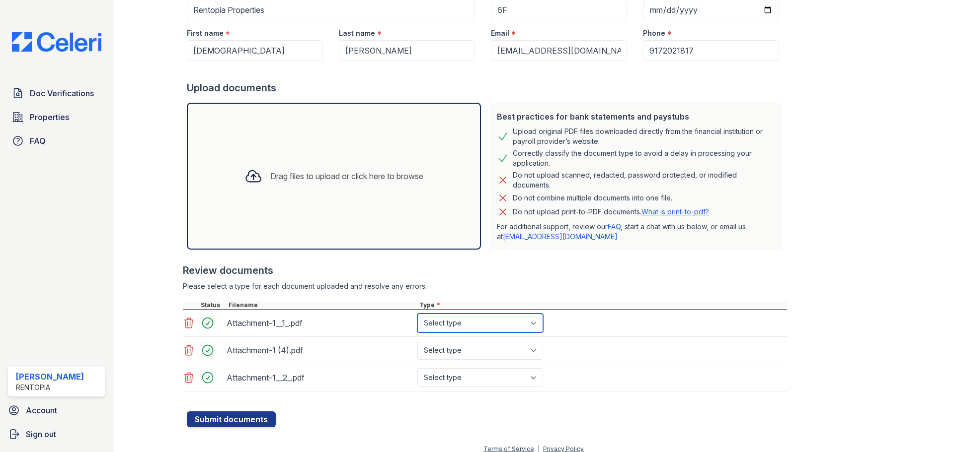
drag, startPoint x: 451, startPoint y: 323, endPoint x: 456, endPoint y: 330, distance: 8.1
click at [451, 323] on select "Select type Paystub Bank Statement Offer Letter Tax Documents Benefit Award Let…" at bounding box center [480, 323] width 126 height 19
select select "bank_statement"
click at [417, 314] on select "Select type Paystub Bank Statement Offer Letter Tax Documents Benefit Award Let…" at bounding box center [480, 323] width 126 height 19
click at [472, 351] on select "Select type Paystub Bank Statement Offer Letter Tax Documents Benefit Award Let…" at bounding box center [480, 350] width 126 height 19
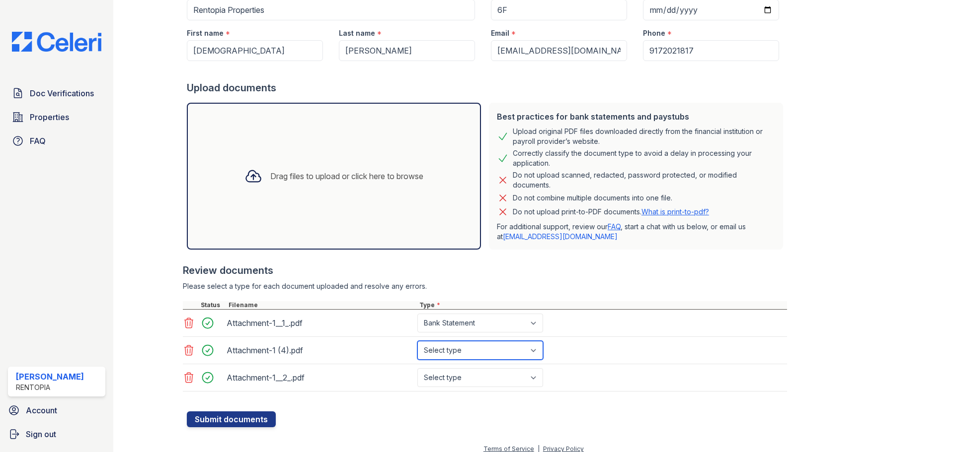
select select "bank_statement"
click at [417, 341] on select "Select type Paystub Bank Statement Offer Letter Tax Documents Benefit Award Let…" at bounding box center [480, 350] width 126 height 19
click at [478, 378] on select "Select type Paystub Bank Statement Offer Letter Tax Documents Benefit Award Let…" at bounding box center [480, 378] width 126 height 19
select select "bank_statement"
click at [417, 369] on select "Select type Paystub Bank Statement Offer Letter Tax Documents Benefit Award Let…" at bounding box center [480, 378] width 126 height 19
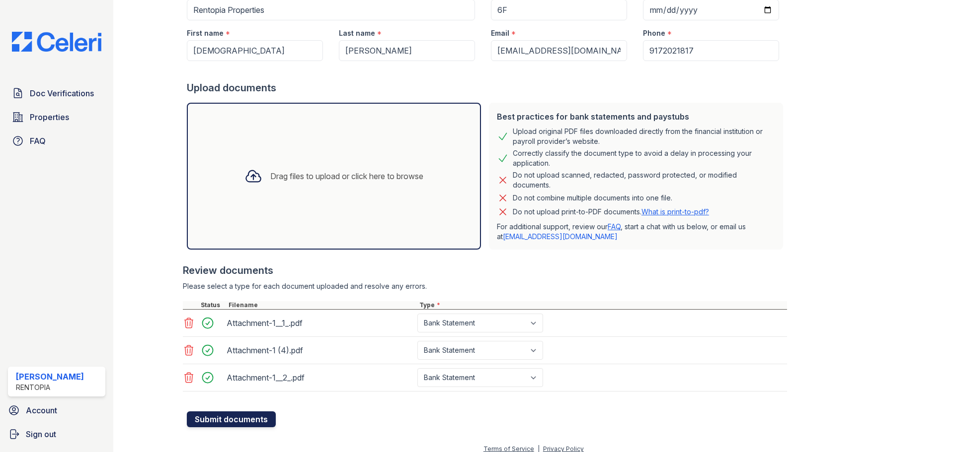
click at [227, 424] on button "Submit documents" at bounding box center [231, 420] width 89 height 16
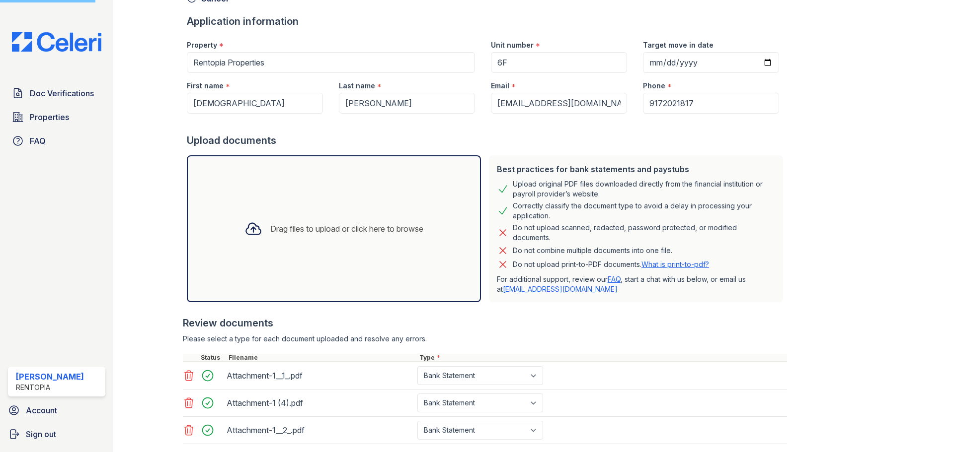
scroll to position [0, 0]
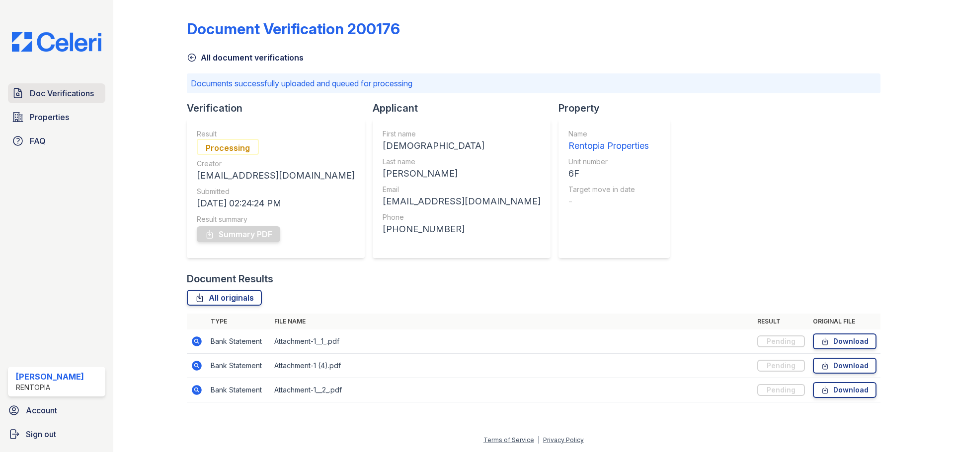
click at [80, 91] on span "Doc Verifications" at bounding box center [62, 93] width 64 height 12
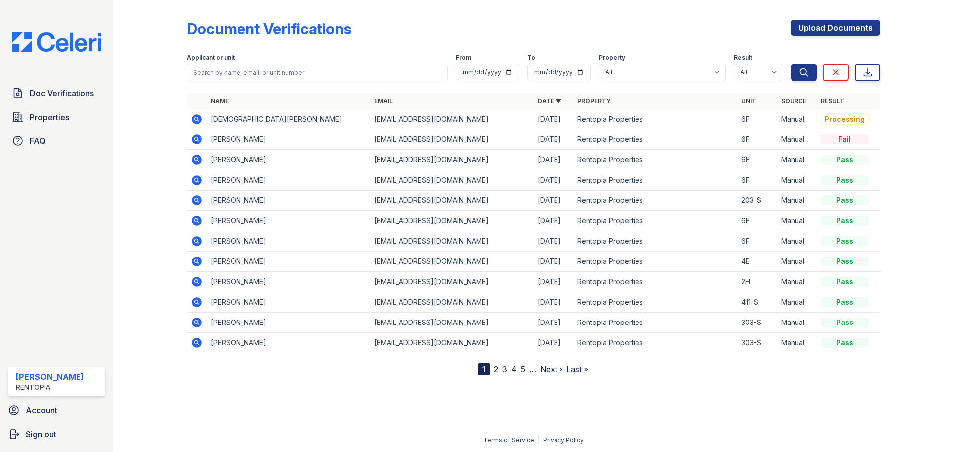
click at [225, 141] on td "Aaron Harewood" at bounding box center [288, 140] width 163 height 20
click at [197, 141] on icon at bounding box center [197, 140] width 12 height 12
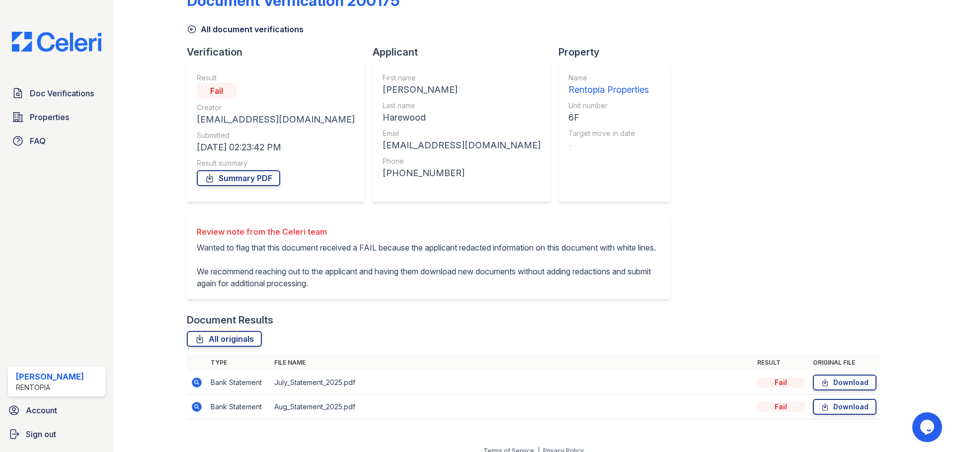
scroll to position [51, 0]
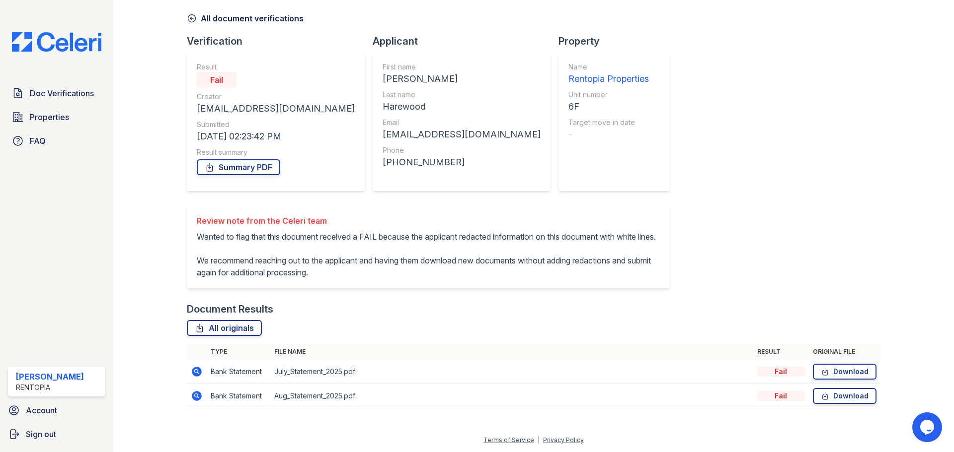
click at [194, 372] on icon at bounding box center [197, 372] width 12 height 12
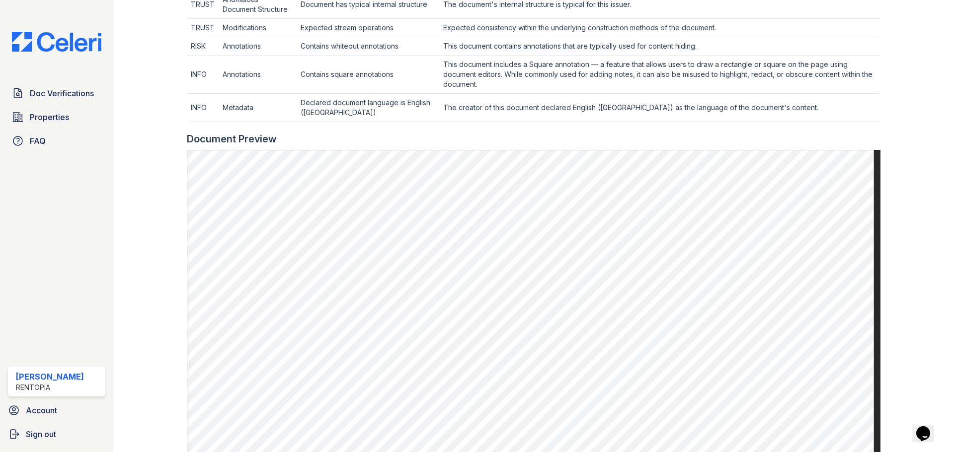
scroll to position [522, 0]
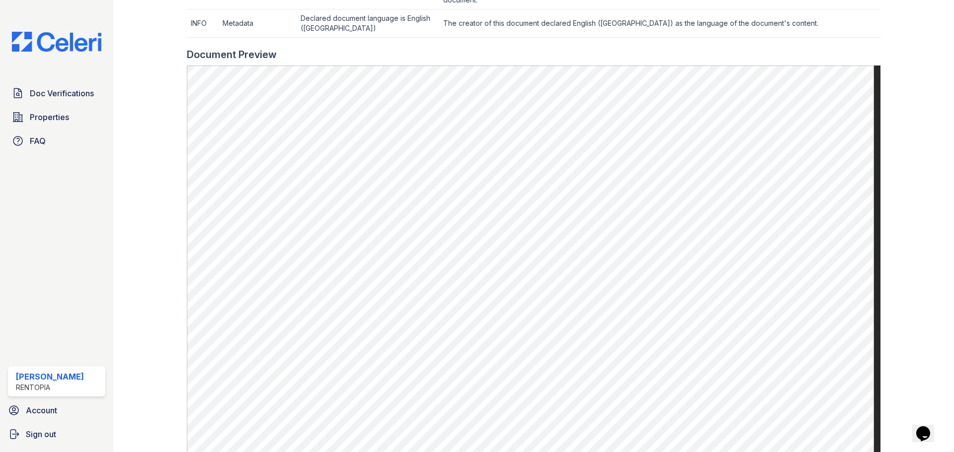
drag, startPoint x: 167, startPoint y: 287, endPoint x: 170, endPoint y: 275, distance: 12.2
click at [167, 287] on div at bounding box center [158, -1] width 58 height 1037
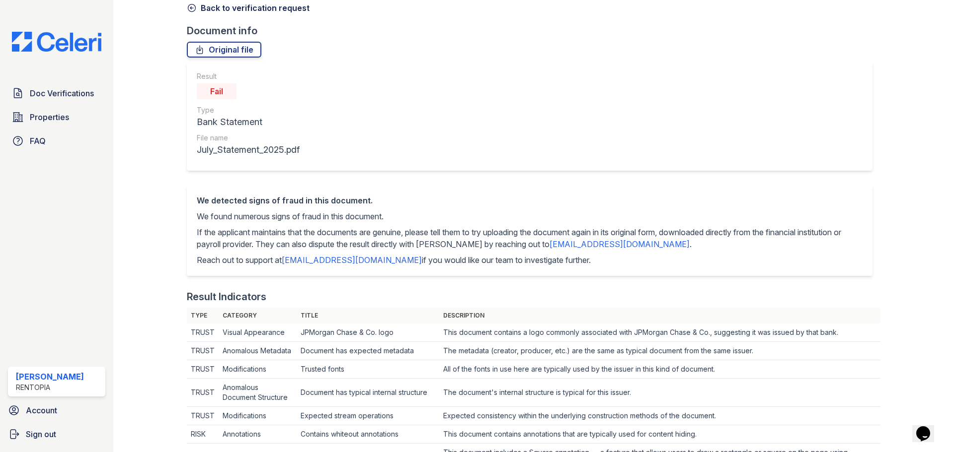
scroll to position [0, 0]
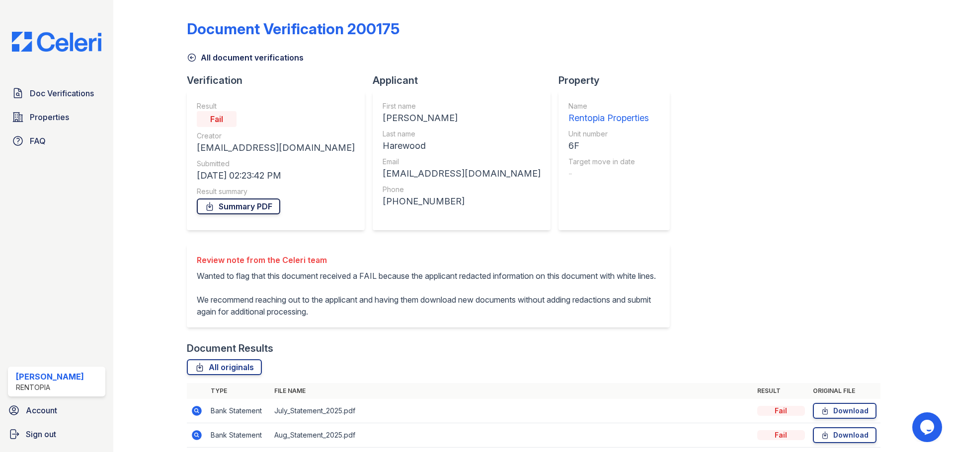
click at [250, 203] on link "Summary PDF" at bounding box center [238, 207] width 83 height 16
